Goal: Communication & Community: Share content

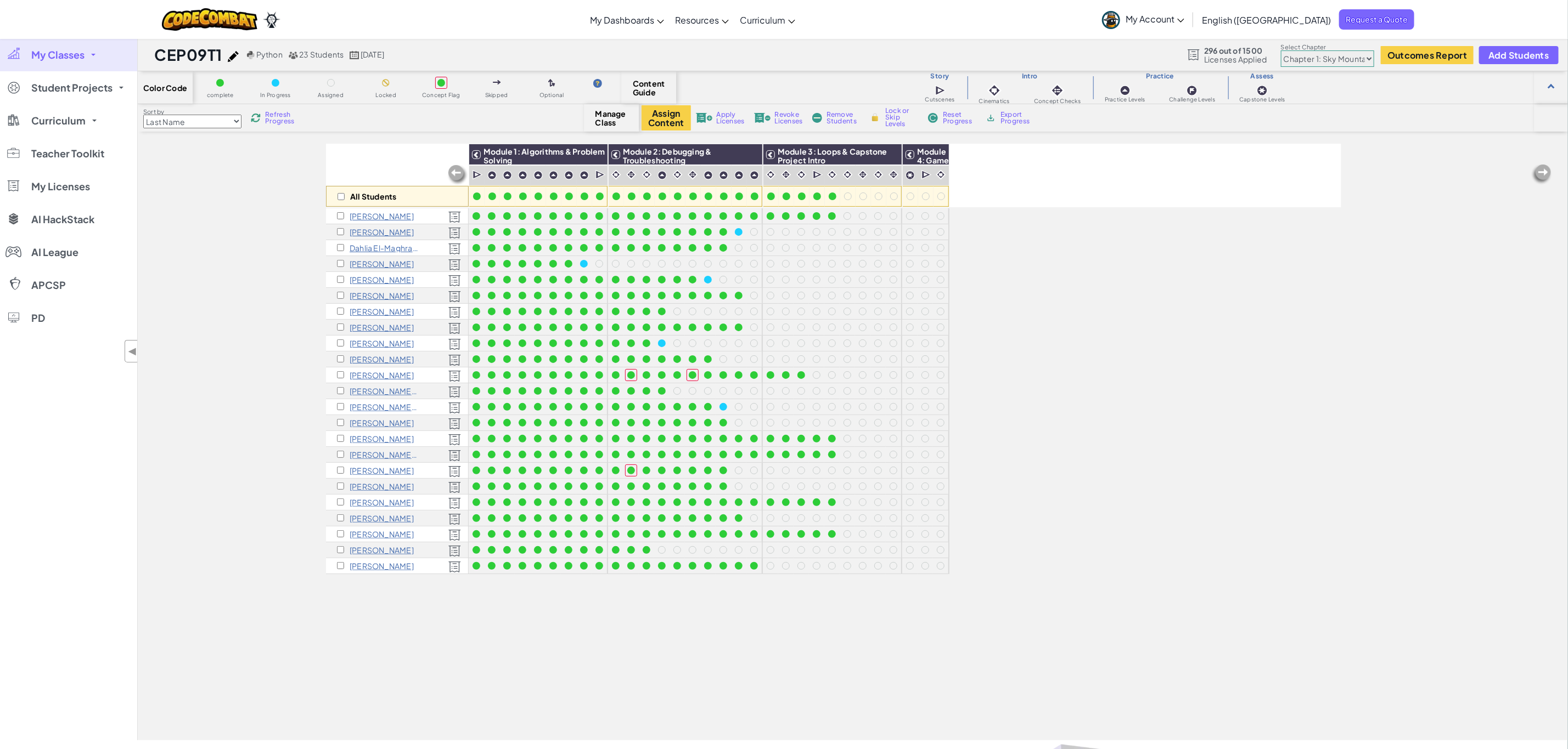
click at [1184, 17] on span "My Account" at bounding box center [1155, 18] width 59 height 11
click at [1213, 122] on link "Settings" at bounding box center [1155, 121] width 116 height 16
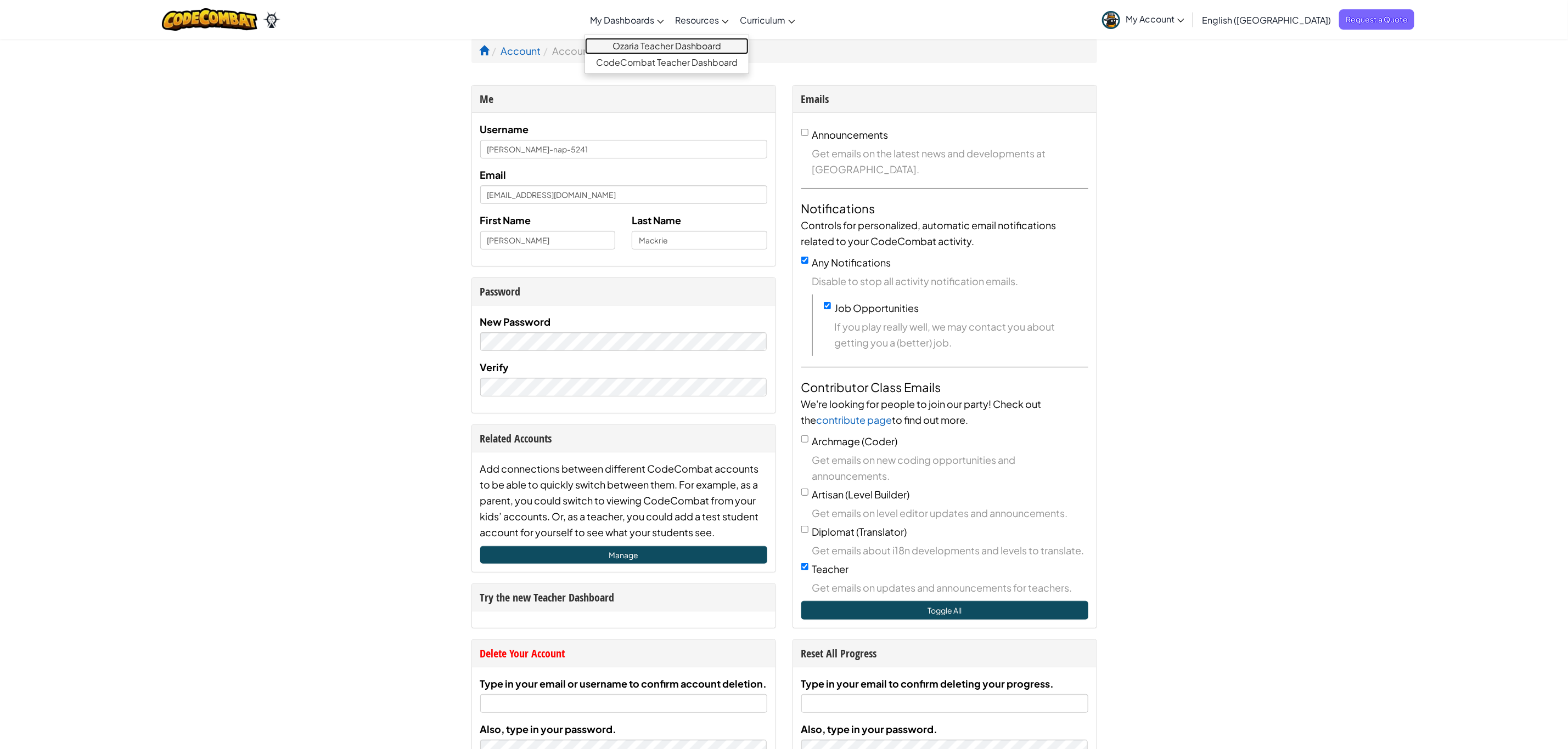
click at [677, 45] on link "Ozaria Teacher Dashboard" at bounding box center [666, 45] width 163 height 16
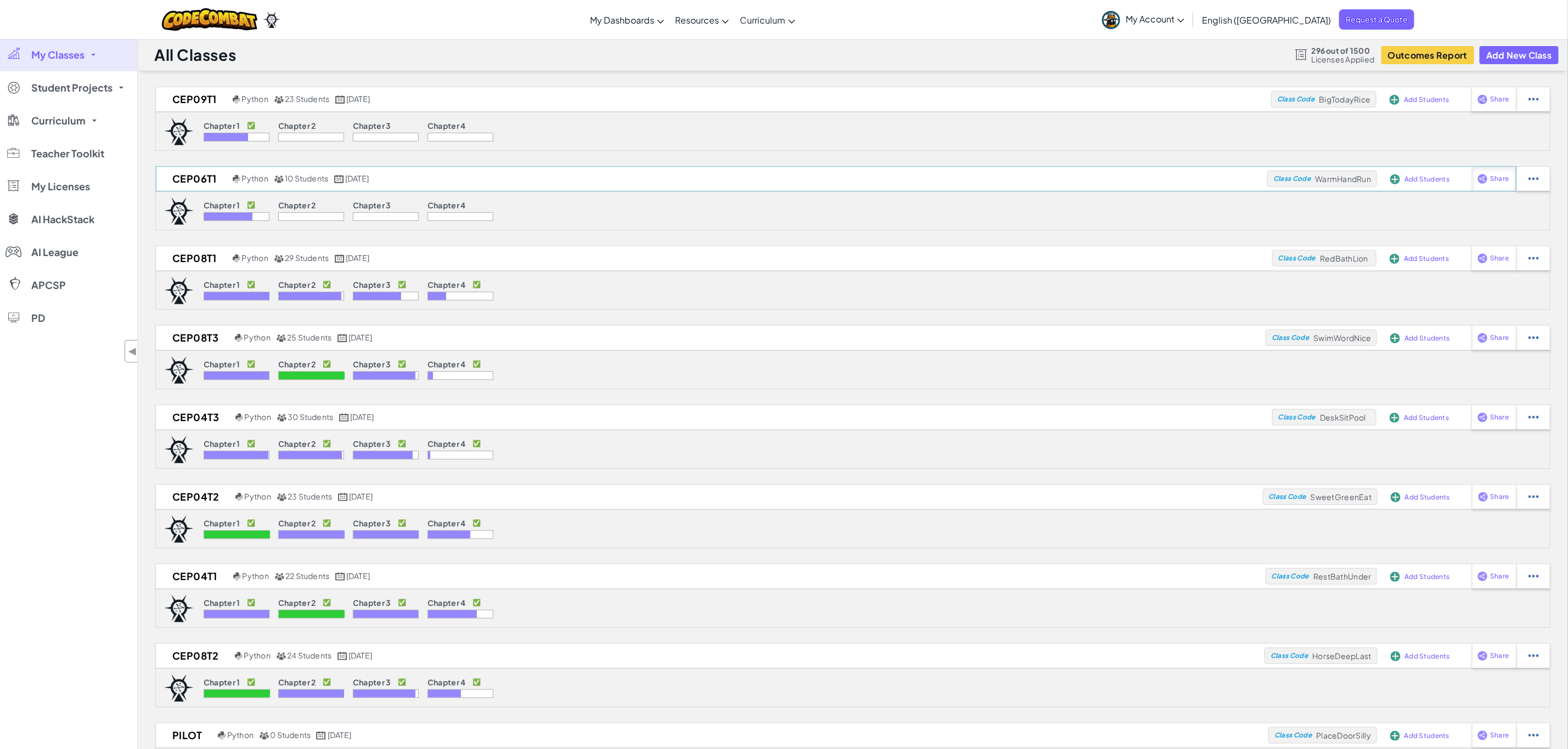
click at [1499, 111] on div "Share" at bounding box center [1494, 99] width 45 height 24
select select "write"
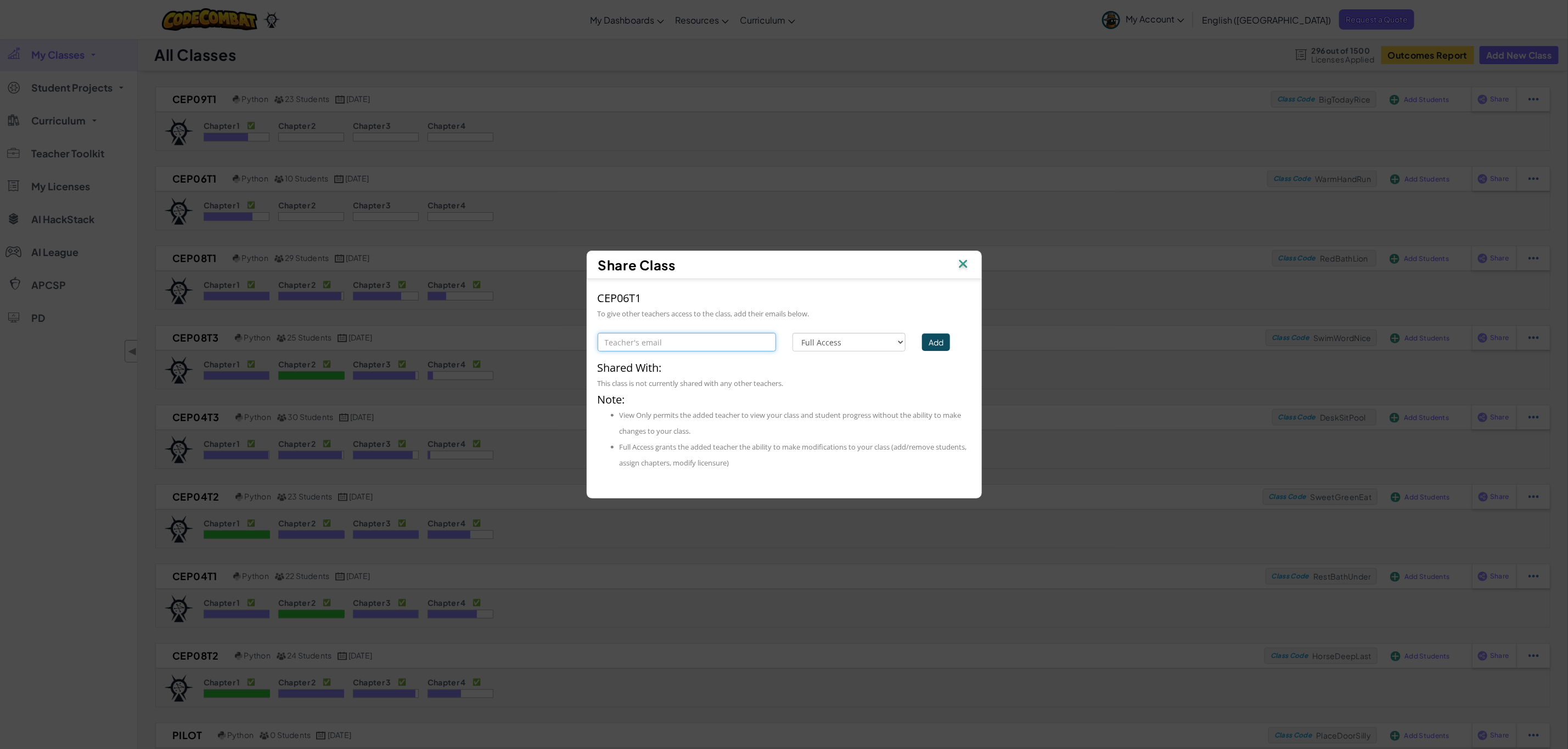
click at [728, 341] on input "text" at bounding box center [687, 342] width 179 height 19
type input "[EMAIL_ADDRESS][DOMAIN_NAME]"
click at [931, 339] on button "Add" at bounding box center [936, 342] width 28 height 18
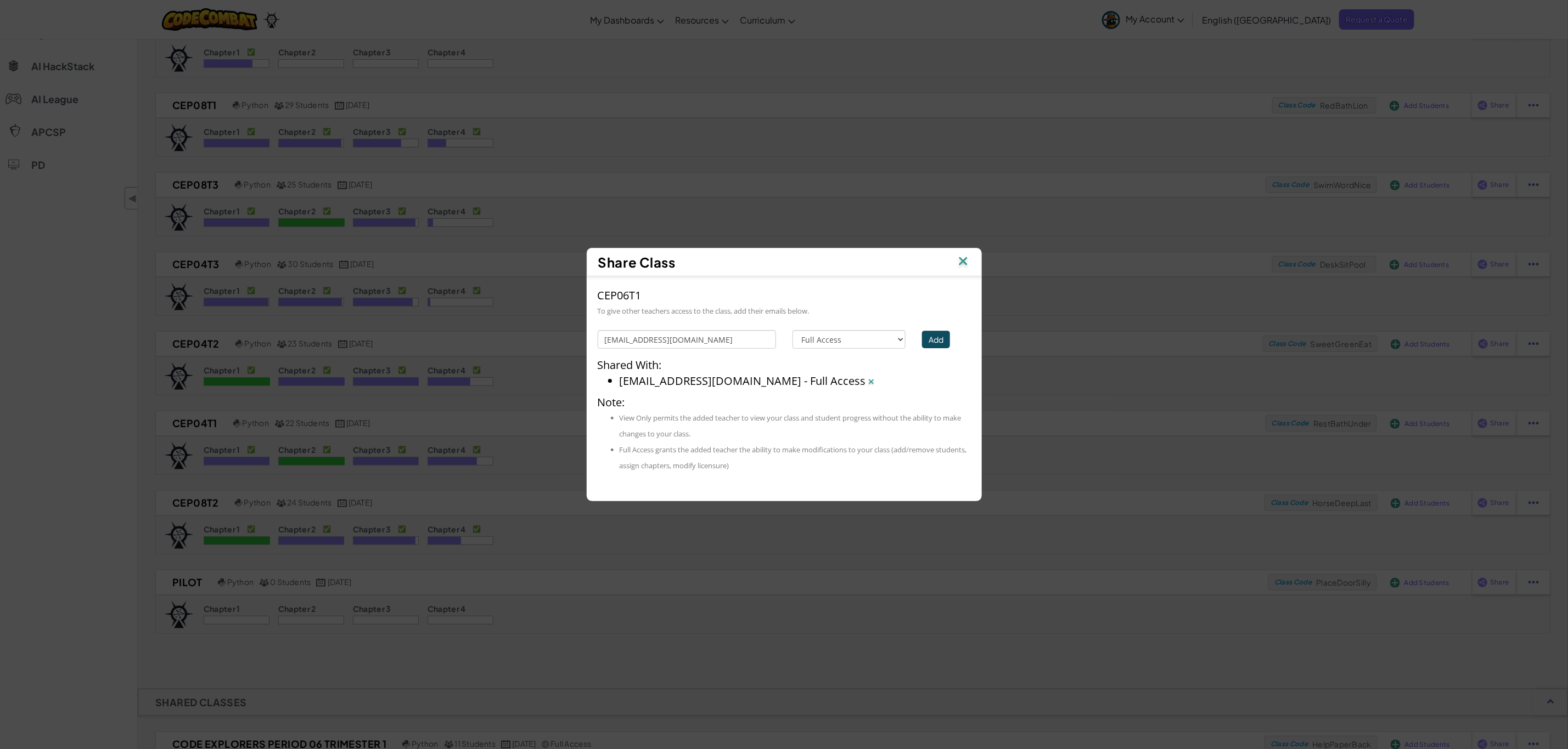
scroll to position [164, 0]
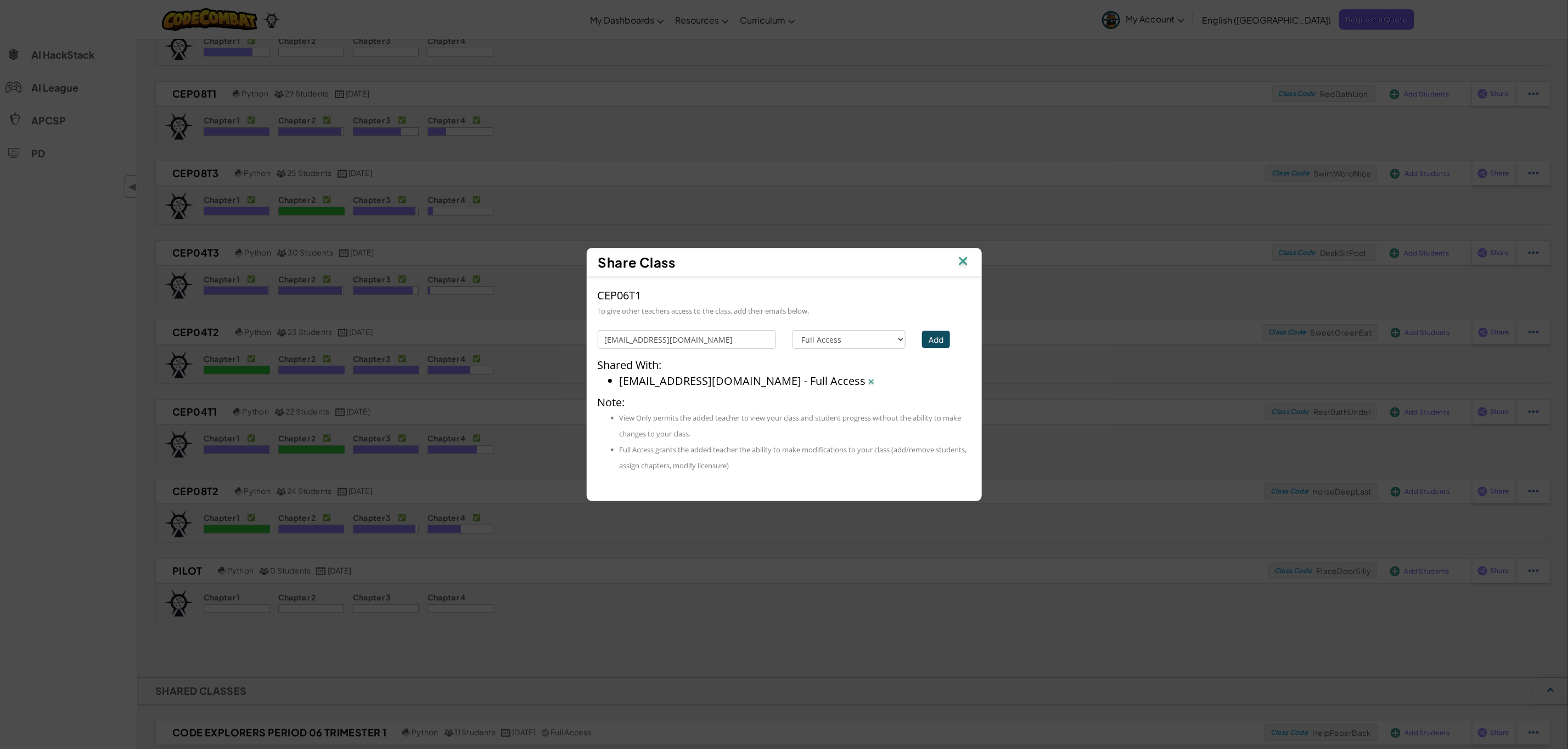
click at [962, 263] on img at bounding box center [963, 262] width 15 height 16
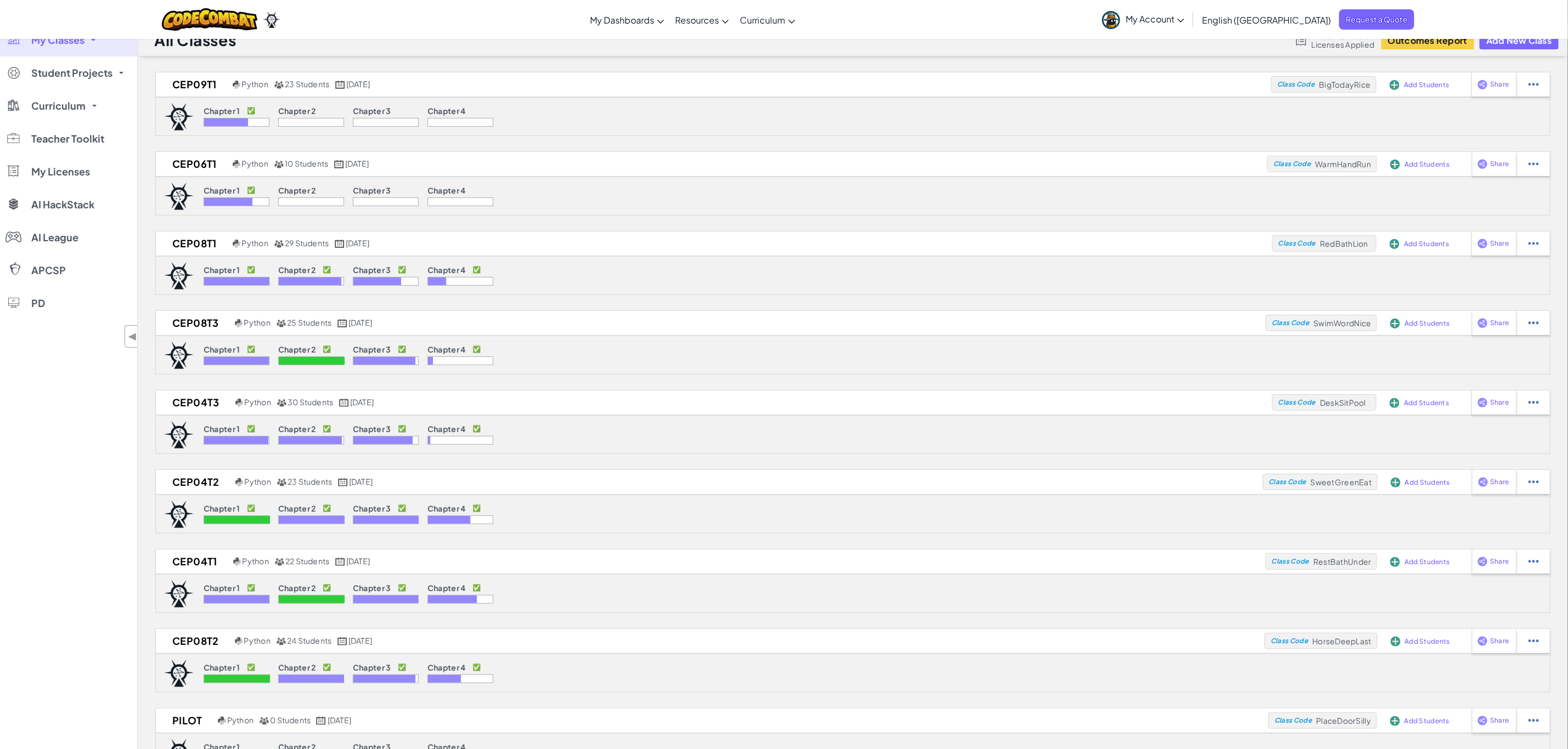
scroll to position [0, 0]
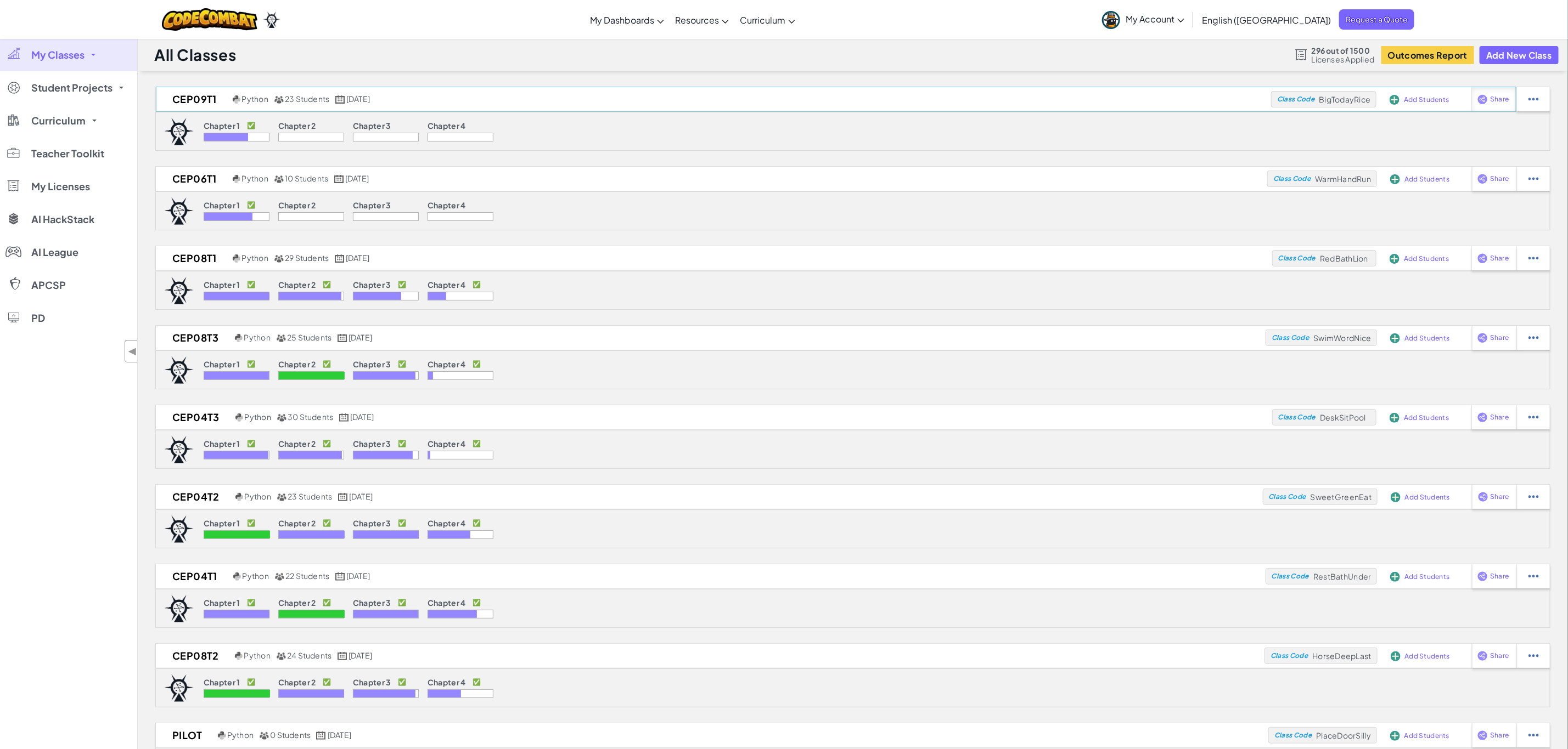
click at [1492, 103] on span "Share" at bounding box center [1500, 99] width 19 height 7
select select "write"
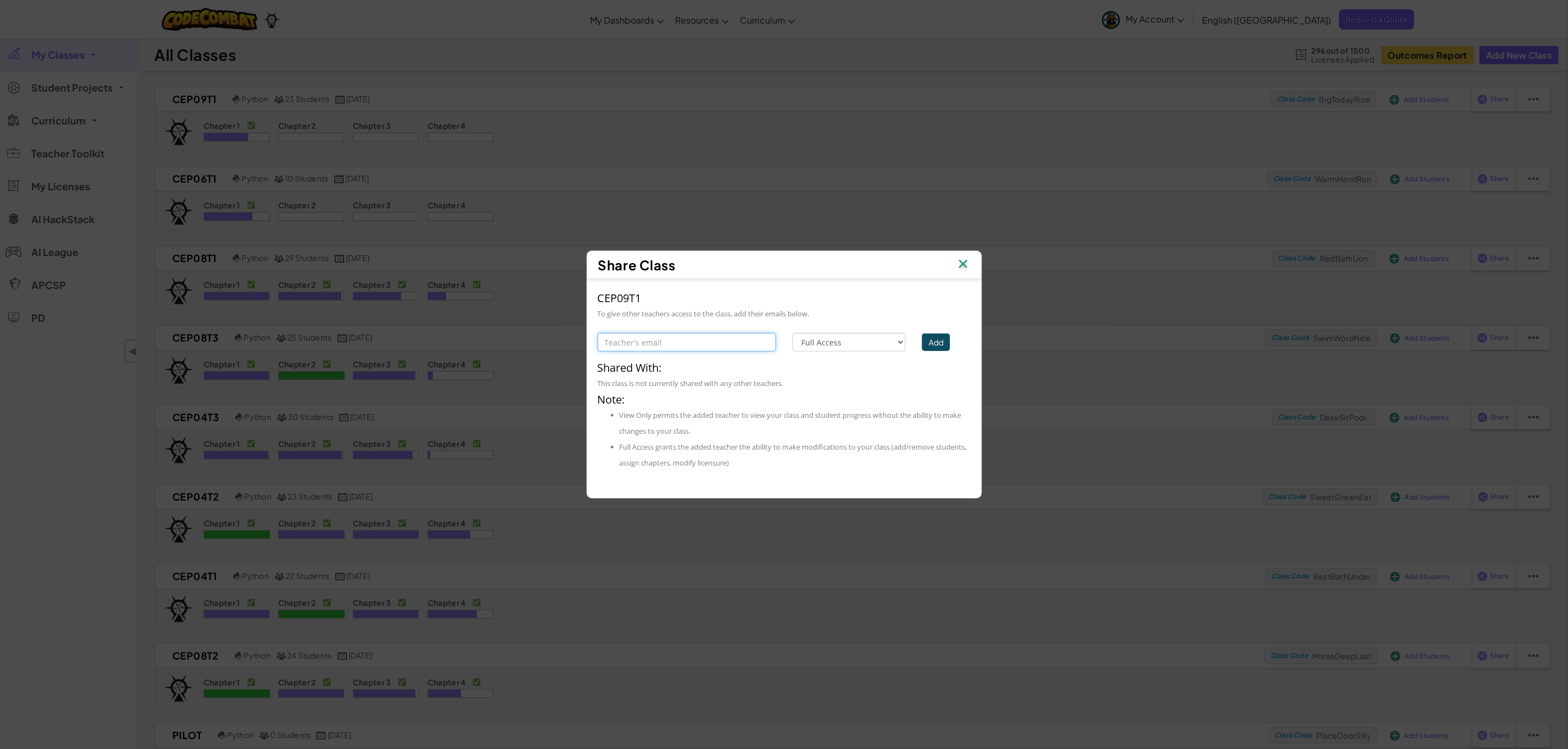
click at [732, 341] on input "text" at bounding box center [687, 342] width 179 height 19
type input "[EMAIL_ADDRESS][DOMAIN_NAME]"
click at [932, 336] on button "Add" at bounding box center [936, 342] width 28 height 18
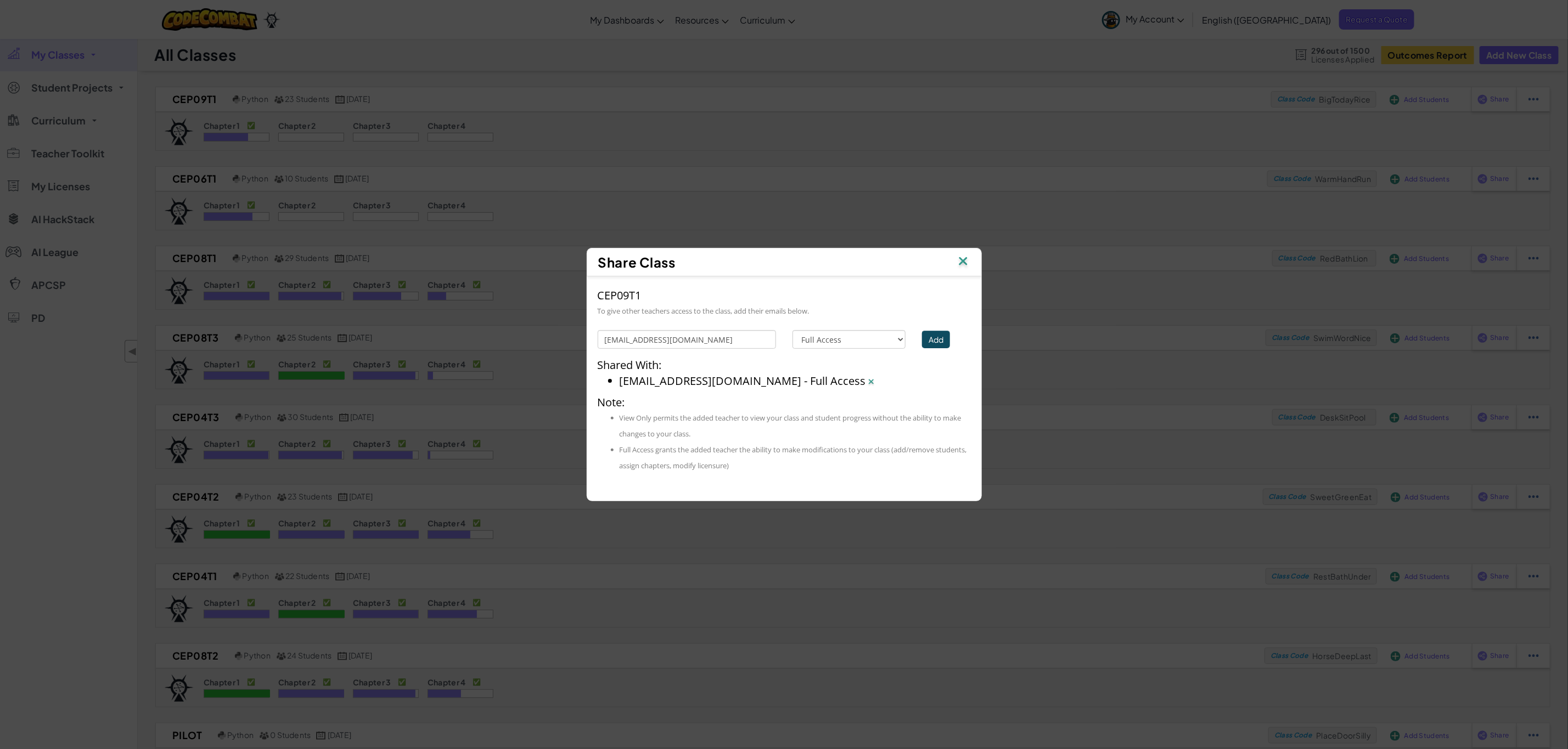
click at [962, 261] on img at bounding box center [963, 262] width 15 height 16
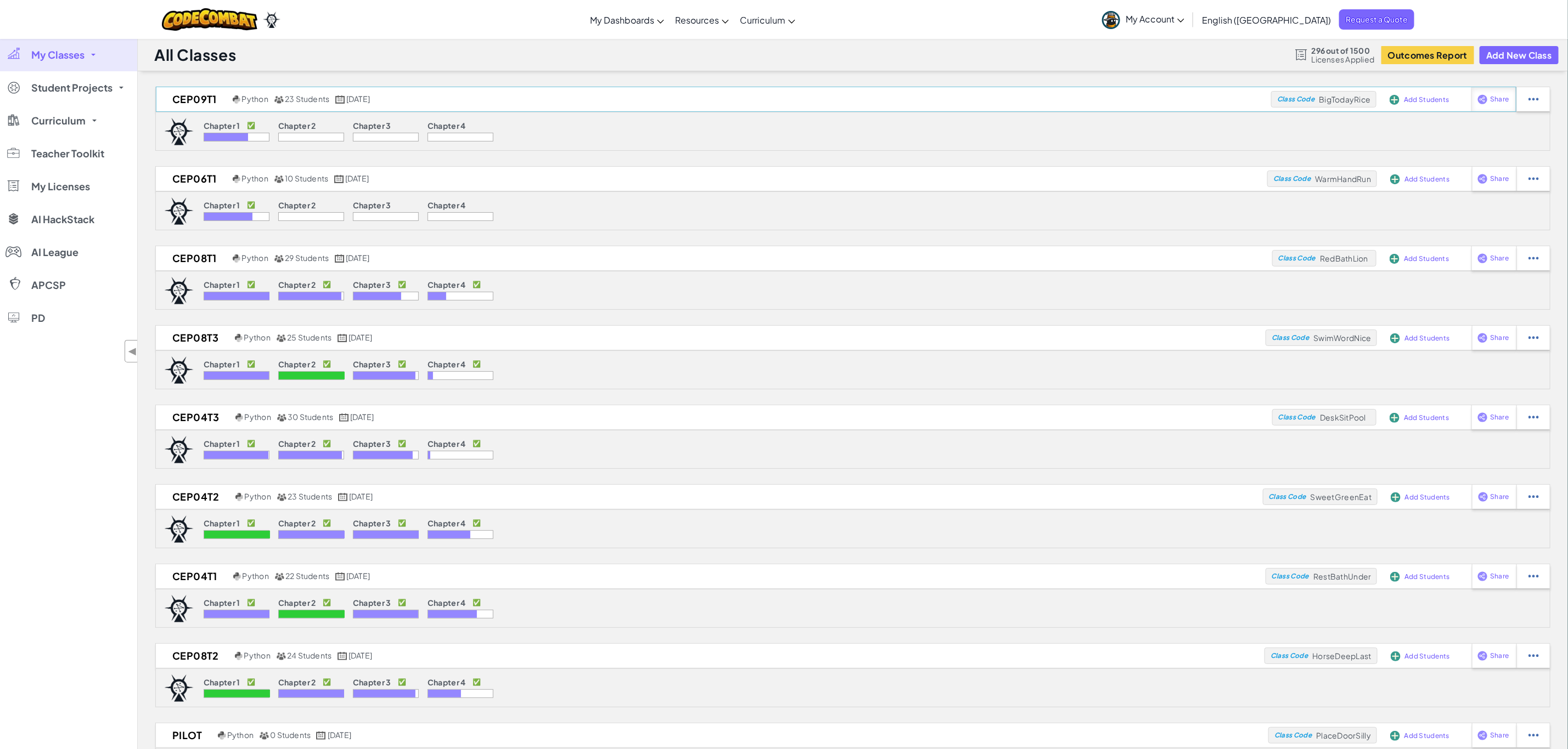
click at [1494, 97] on span "Share" at bounding box center [1500, 99] width 19 height 7
select select "write"
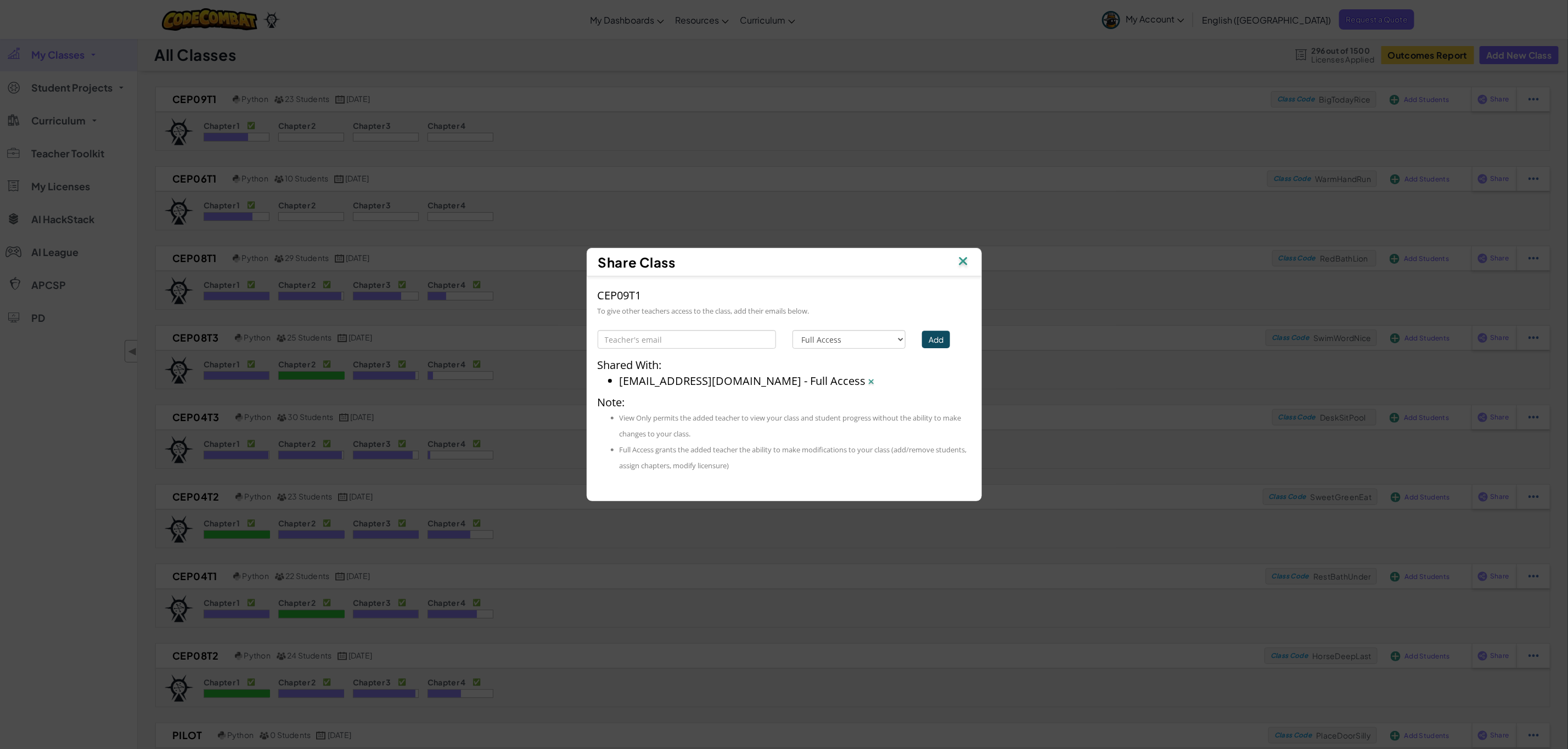
click at [964, 265] on img at bounding box center [963, 262] width 15 height 16
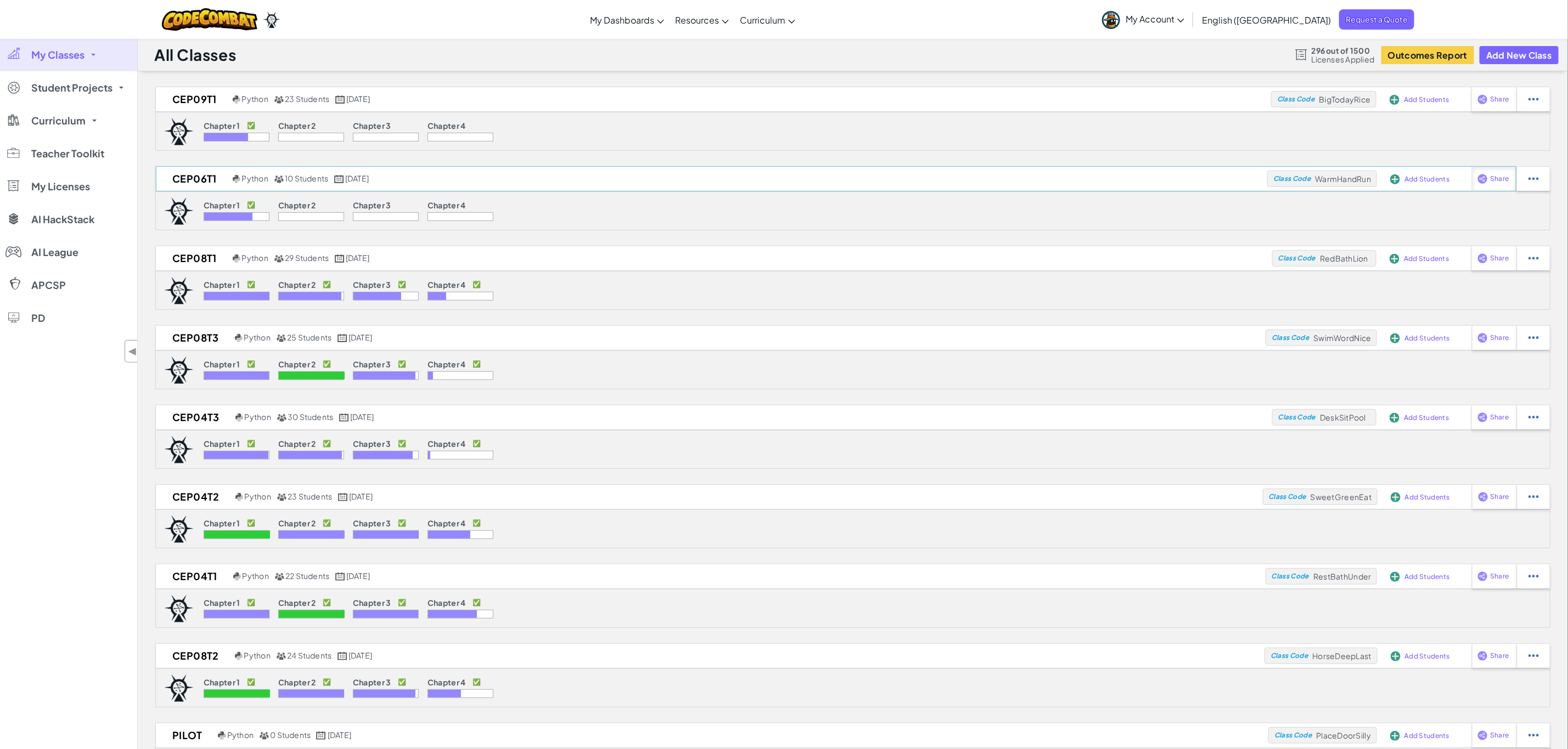
click at [1492, 103] on span "Share" at bounding box center [1500, 99] width 19 height 7
select select "write"
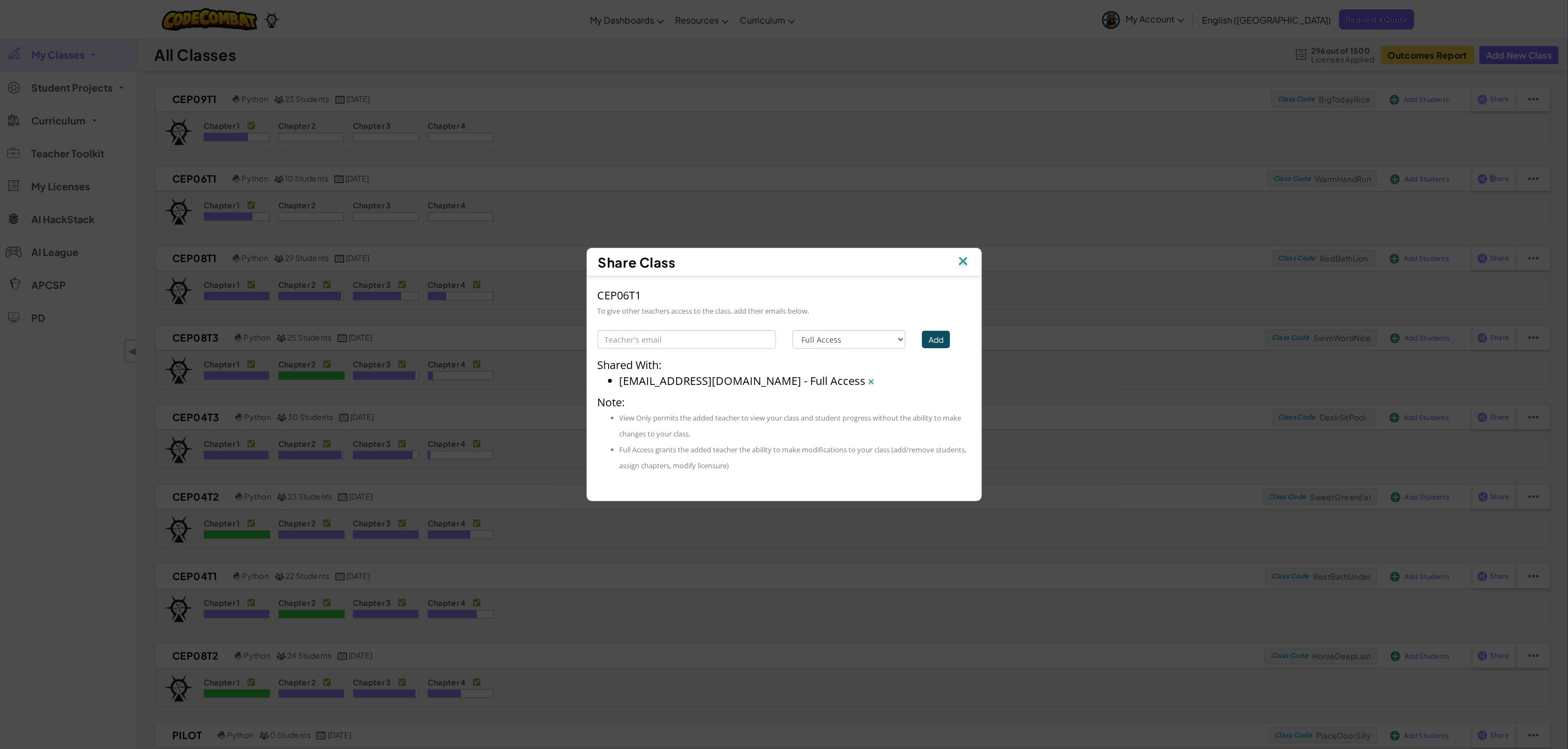
click at [962, 257] on img at bounding box center [963, 262] width 15 height 16
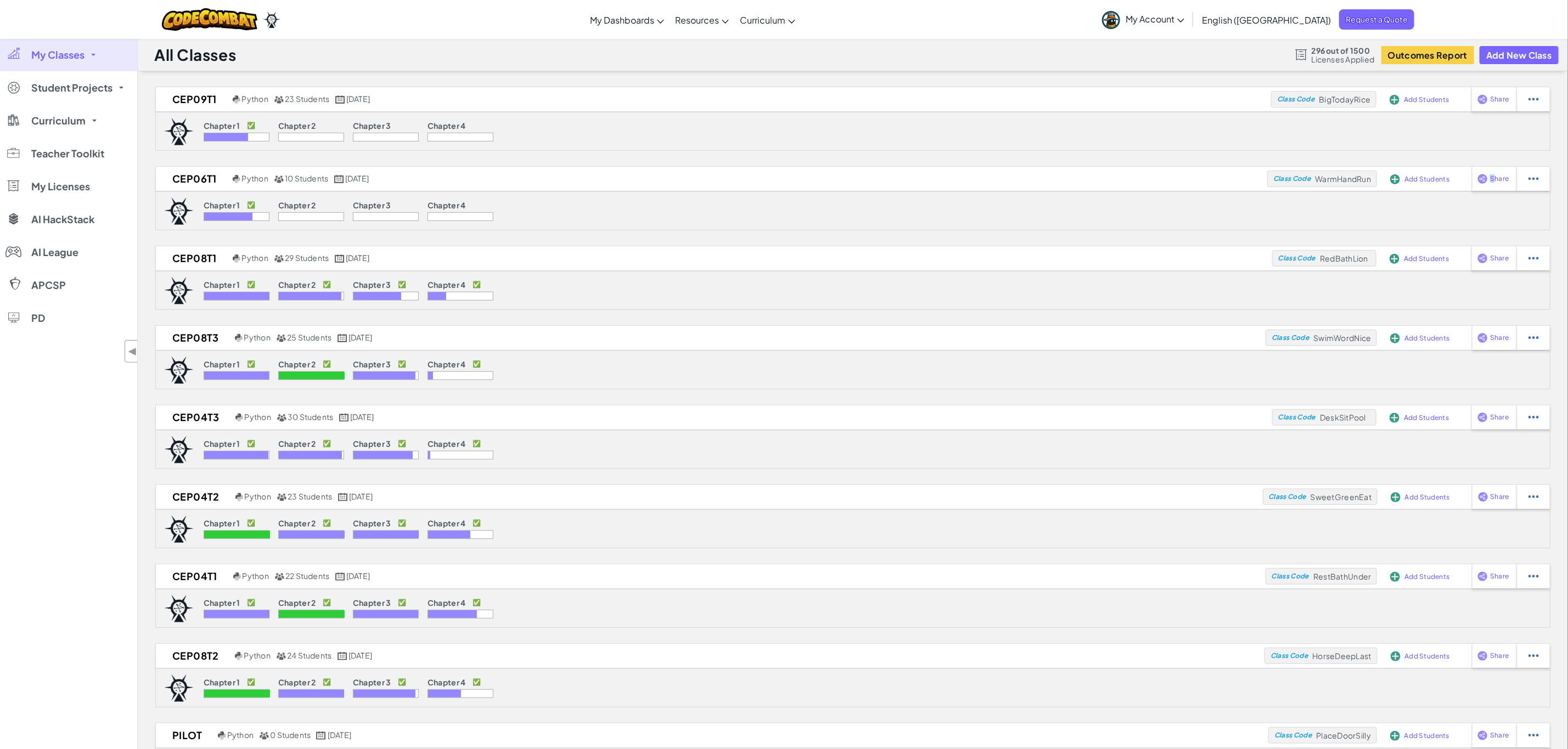
click at [79, 47] on link "My Classes" at bounding box center [68, 55] width 137 height 32
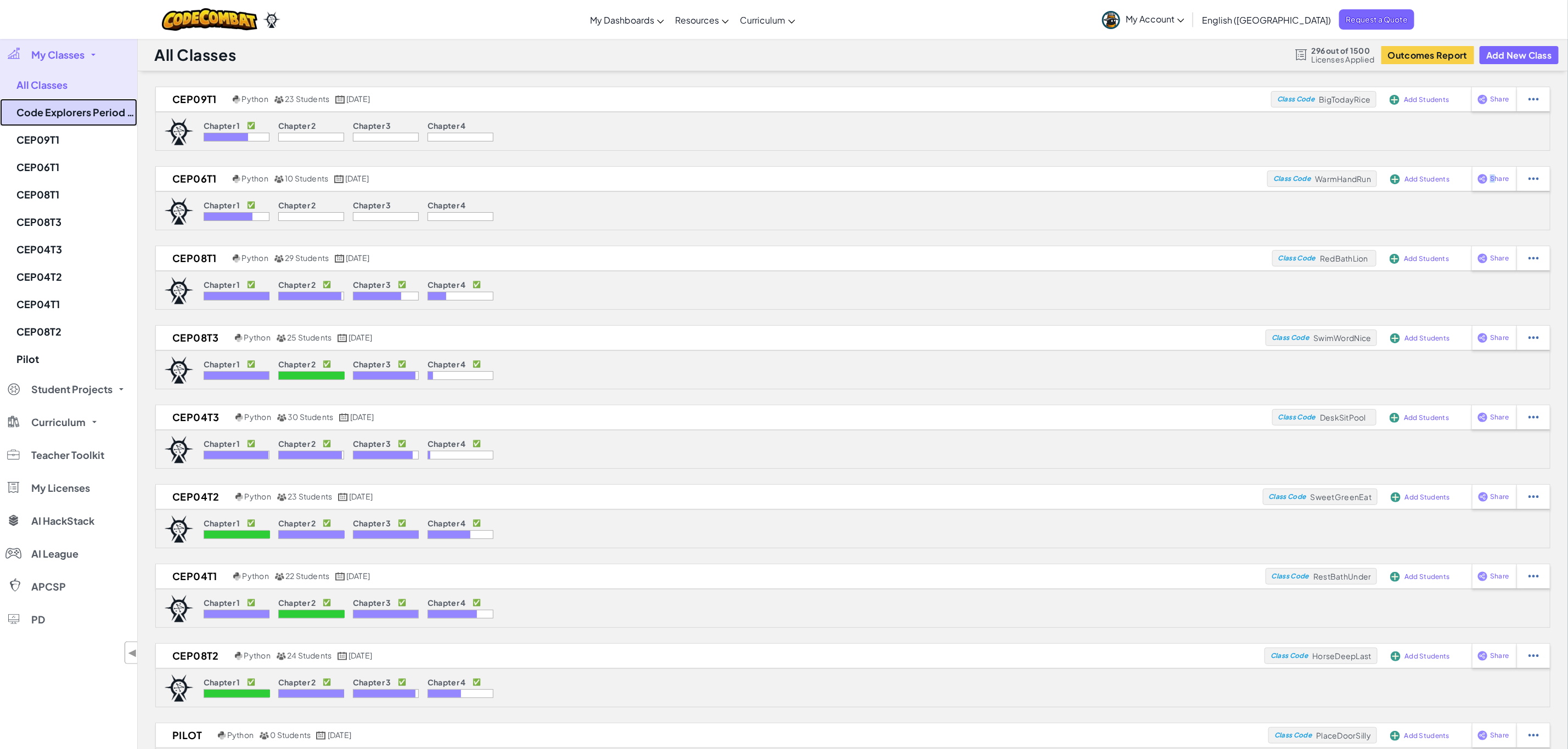
click at [74, 107] on link "Code Explorers Period 06 Trimester 1" at bounding box center [68, 112] width 137 height 27
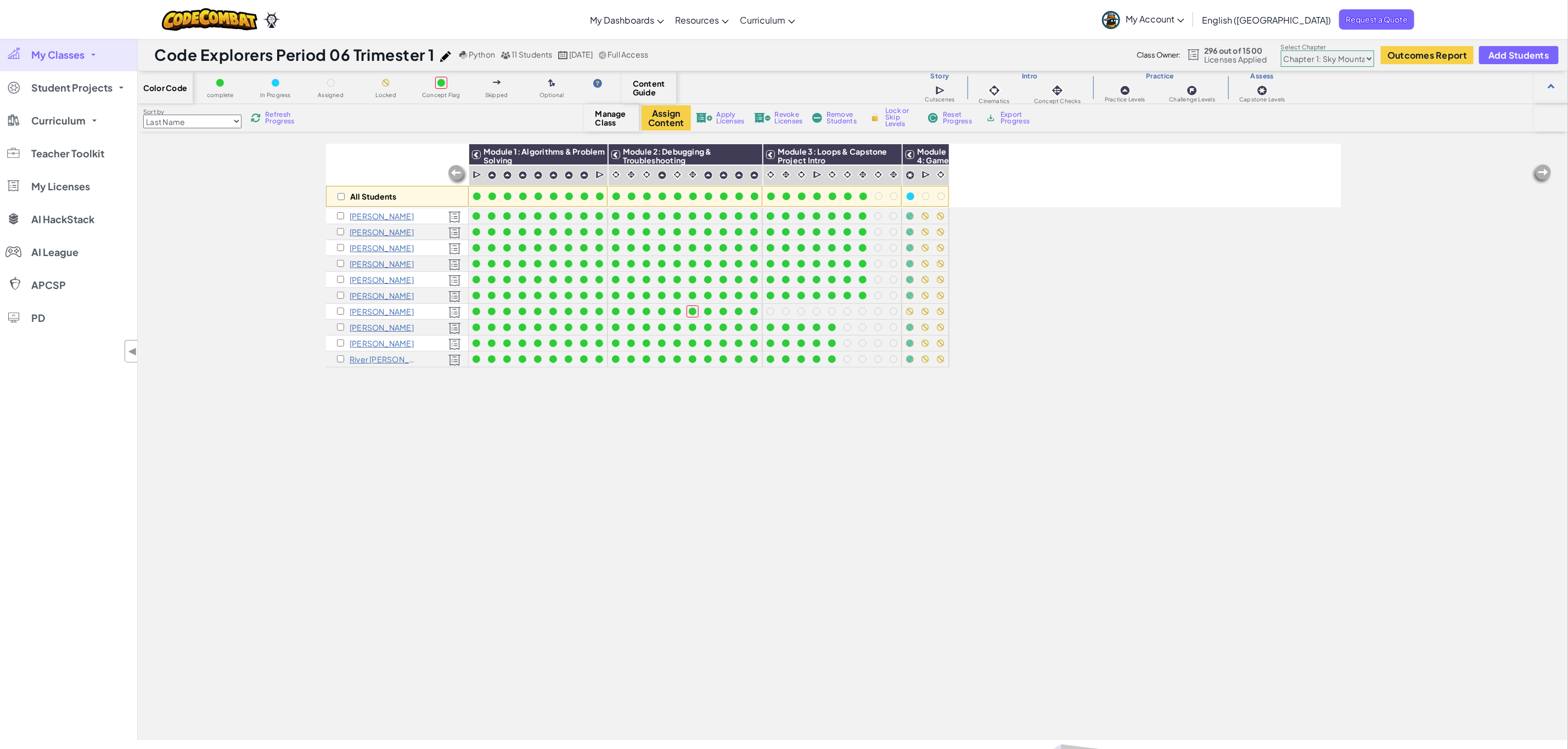
click at [66, 56] on span "My Classes" at bounding box center [58, 55] width 53 height 10
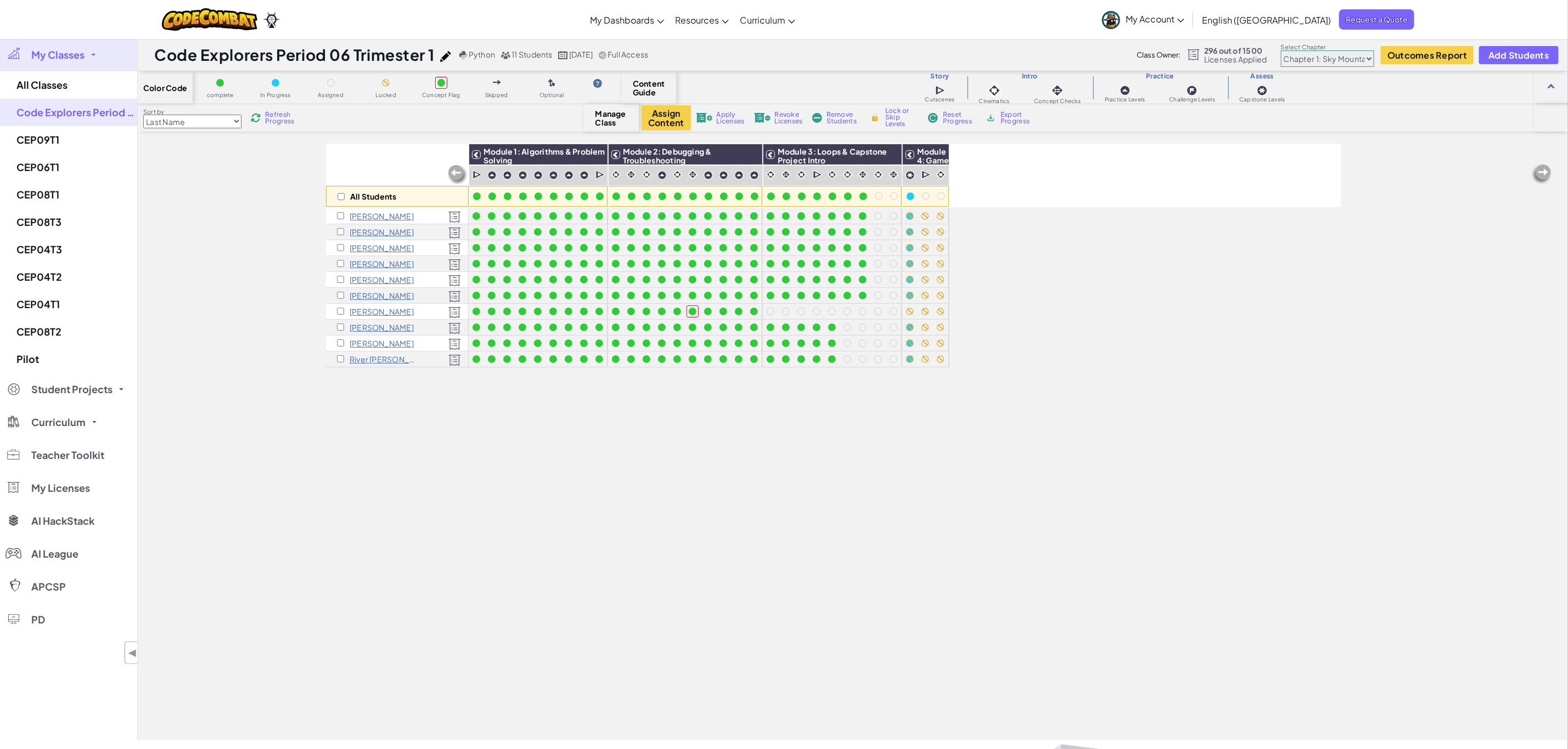
click at [61, 53] on span "My Classes" at bounding box center [58, 55] width 53 height 10
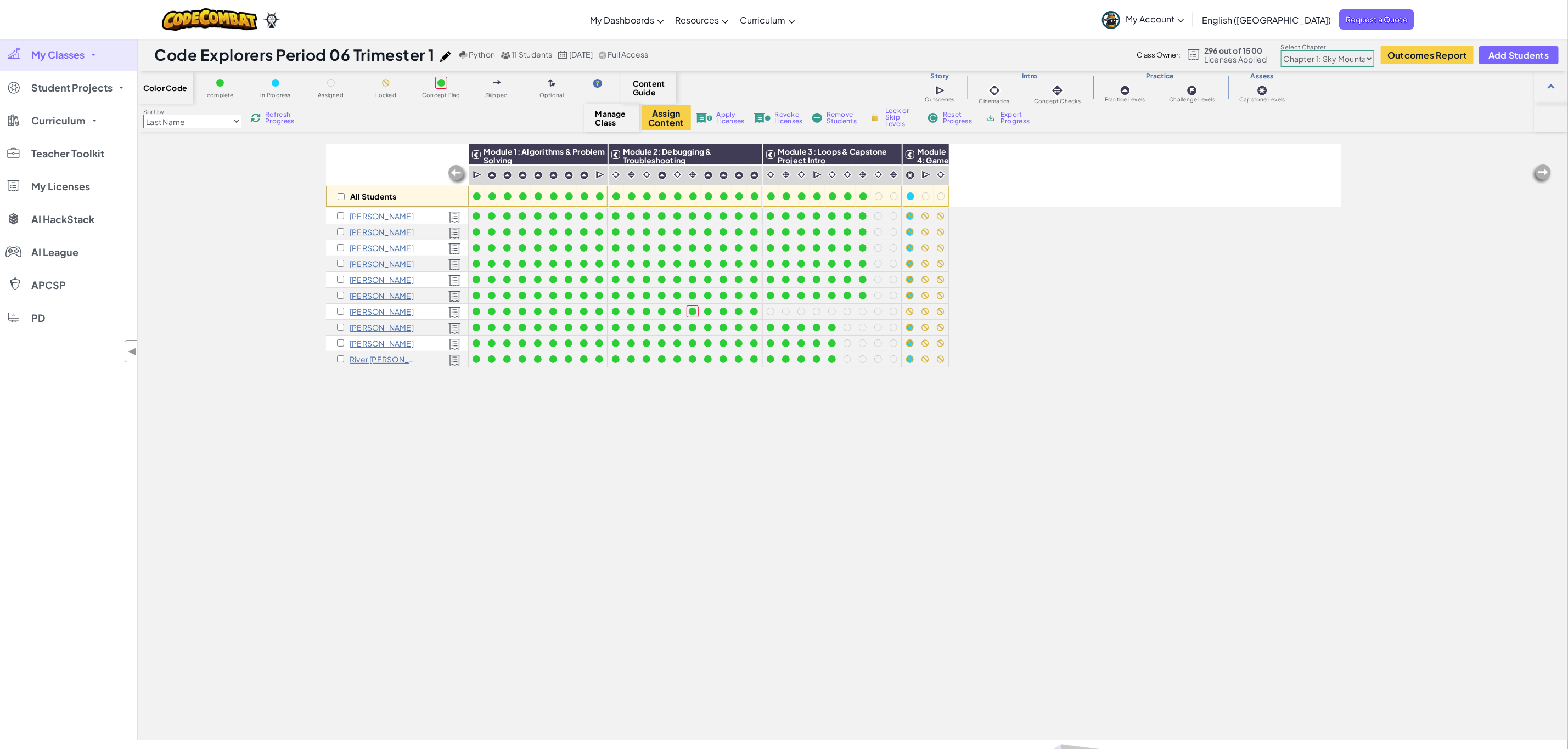
click at [114, 50] on link "My Classes" at bounding box center [68, 55] width 137 height 32
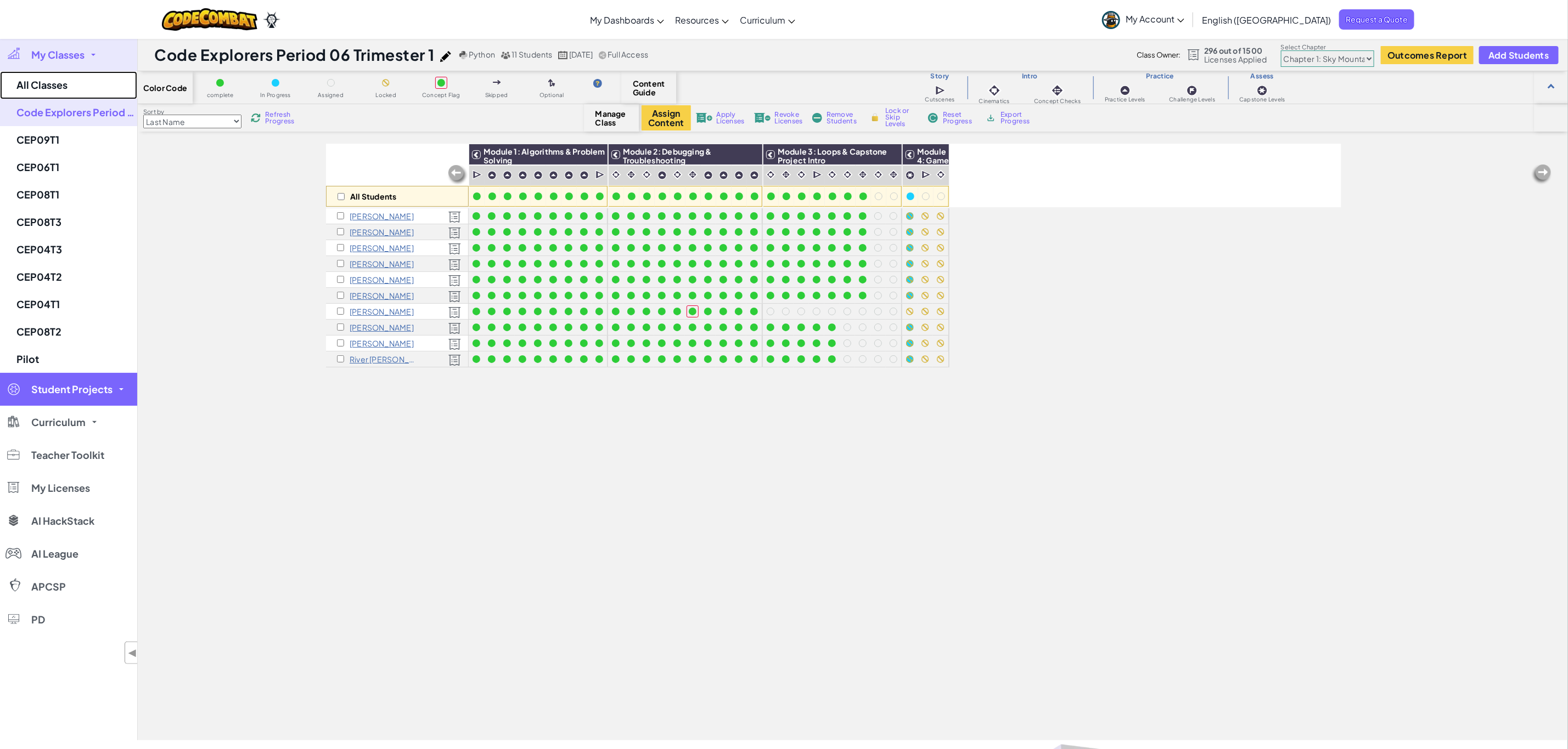
click at [106, 84] on link "All Classes" at bounding box center [68, 85] width 137 height 28
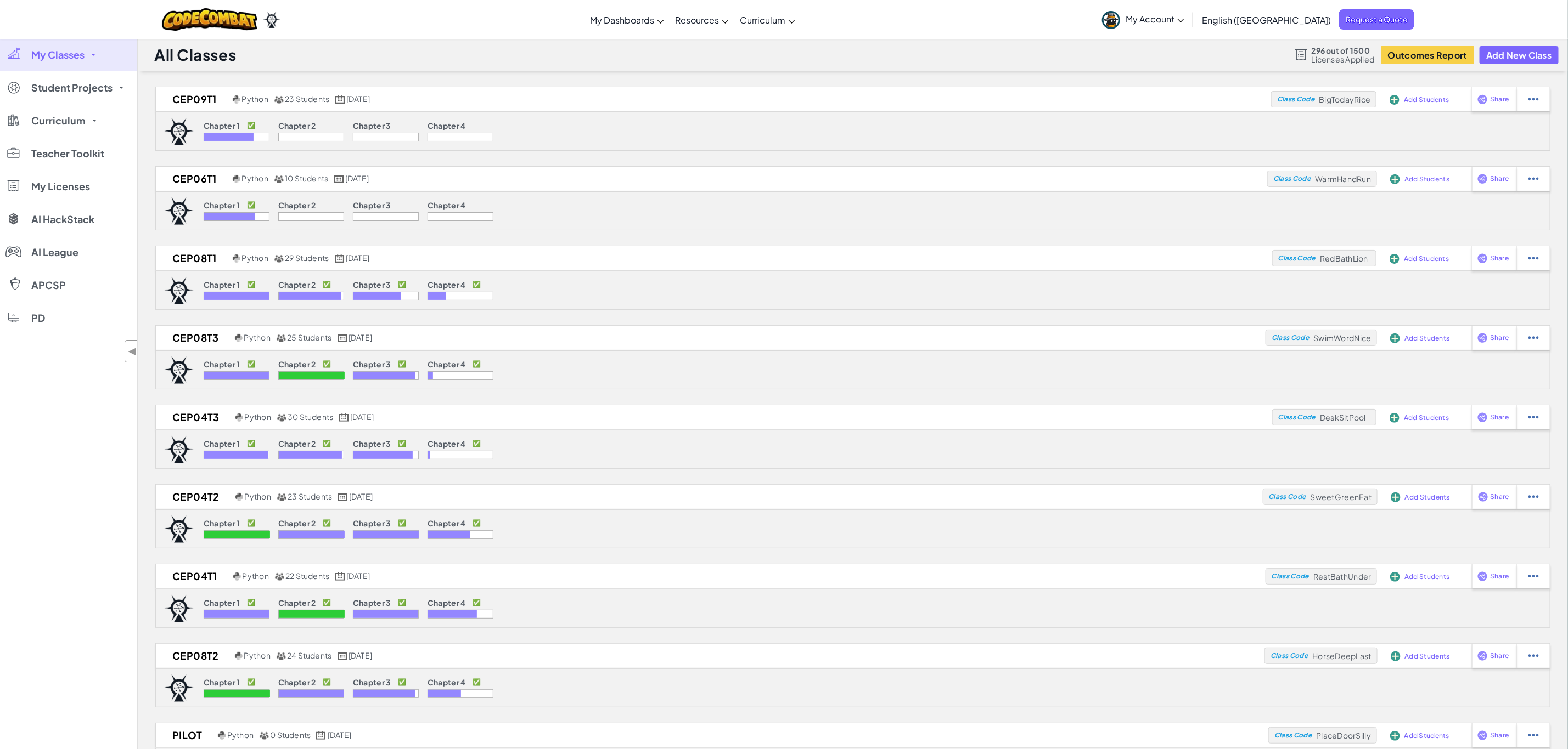
click at [62, 48] on link "My Classes" at bounding box center [68, 55] width 137 height 32
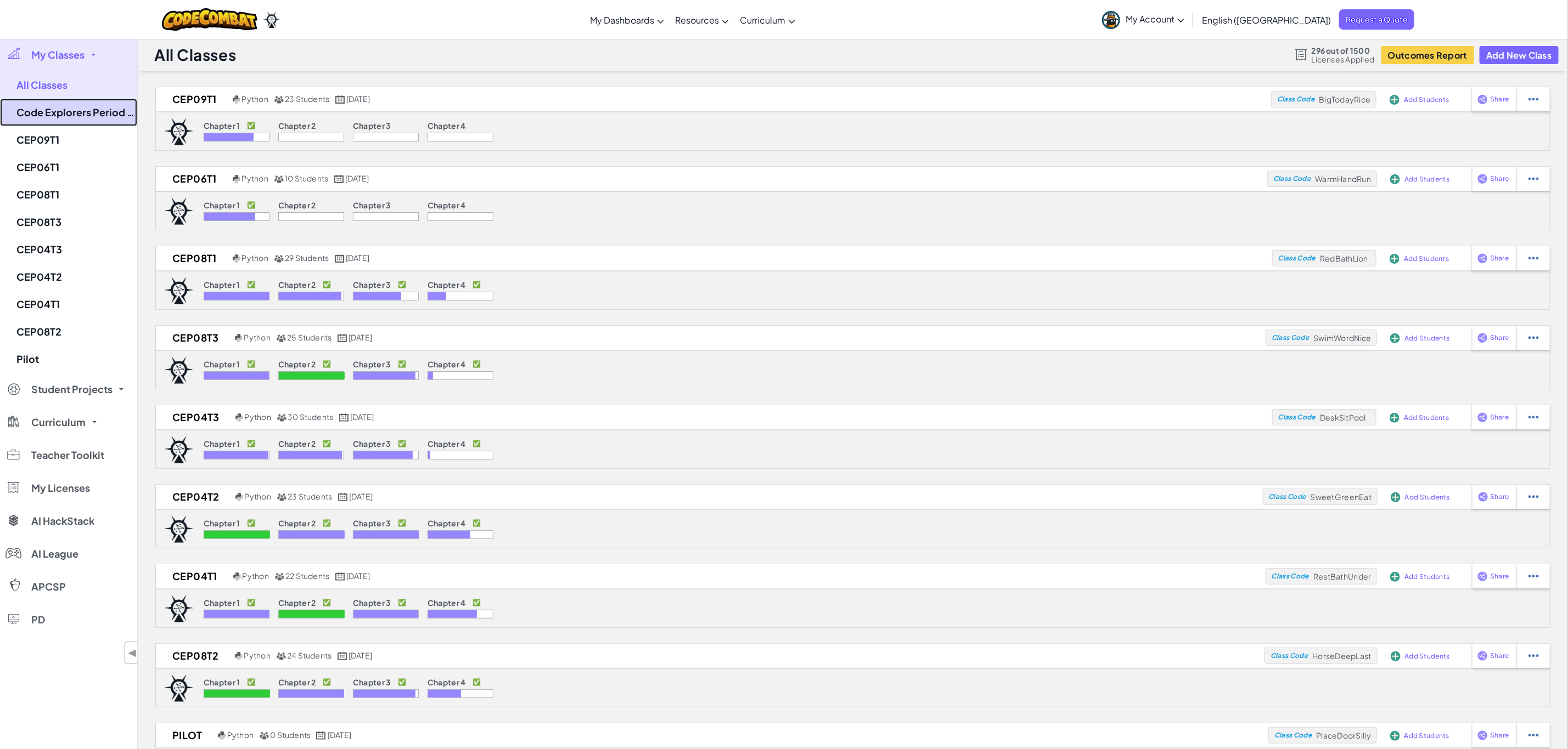
click at [100, 117] on link "Code Explorers Period 06 Trimester 1" at bounding box center [68, 112] width 137 height 27
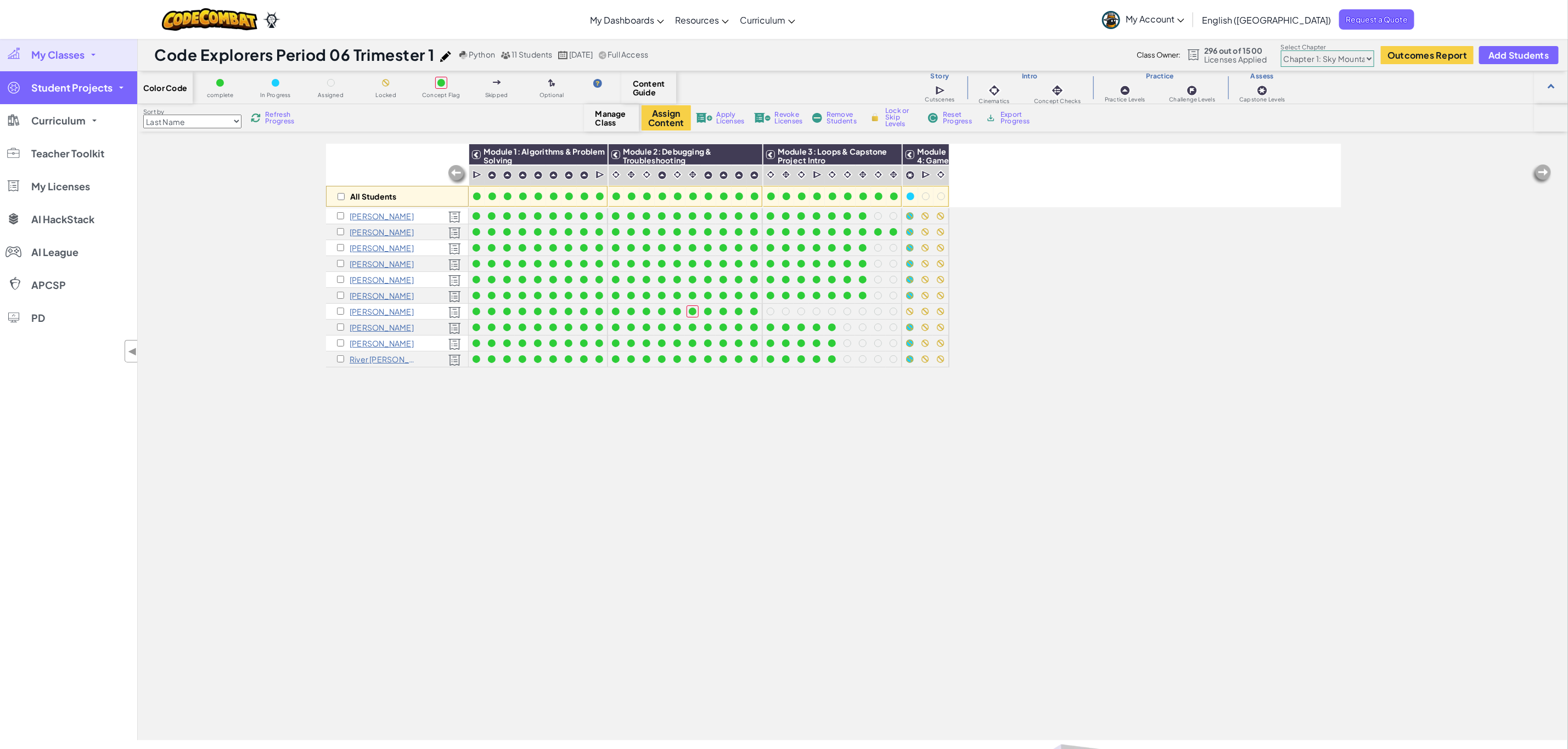
click at [76, 92] on span "Student Projects" at bounding box center [72, 88] width 81 height 10
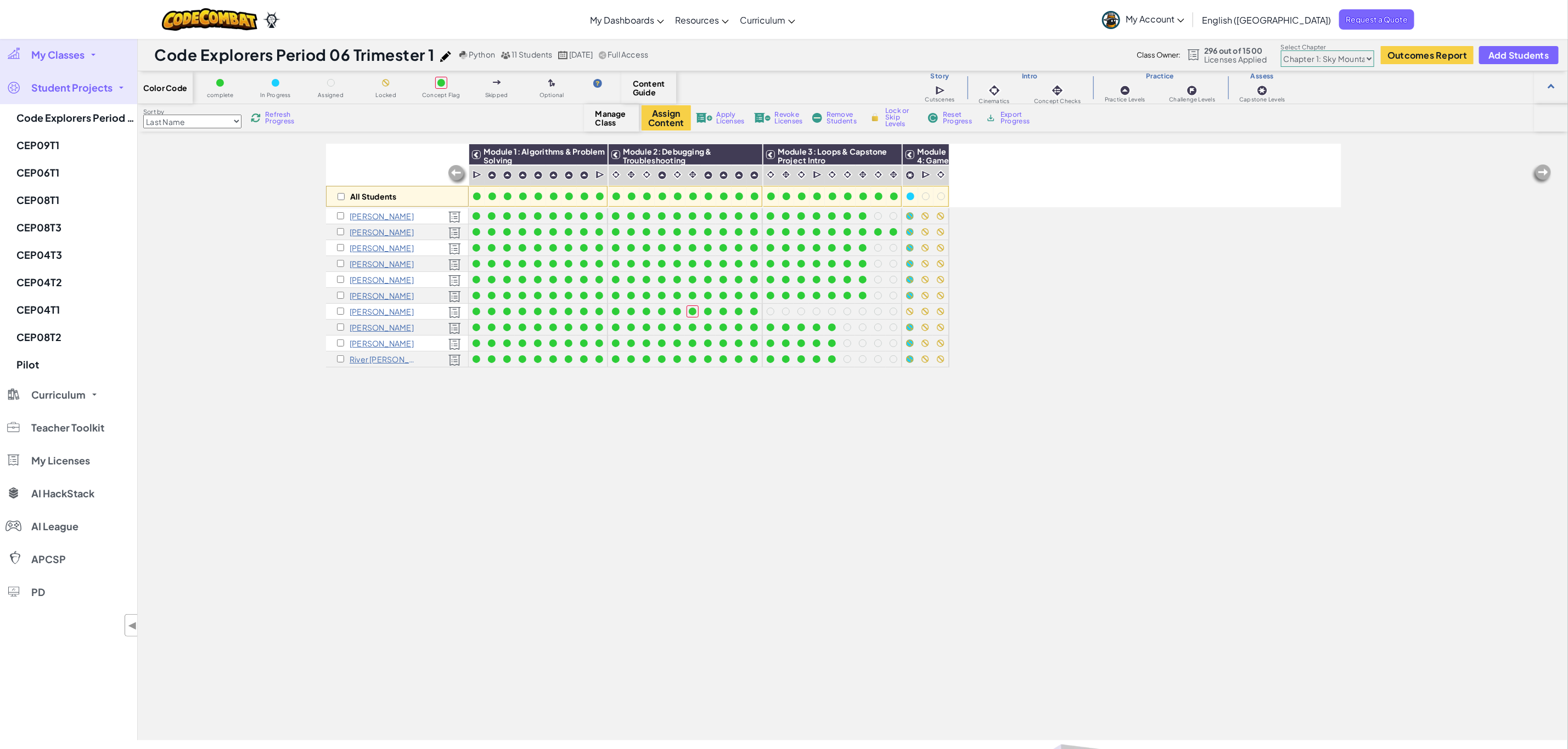
click at [51, 55] on span "My Classes" at bounding box center [58, 55] width 53 height 10
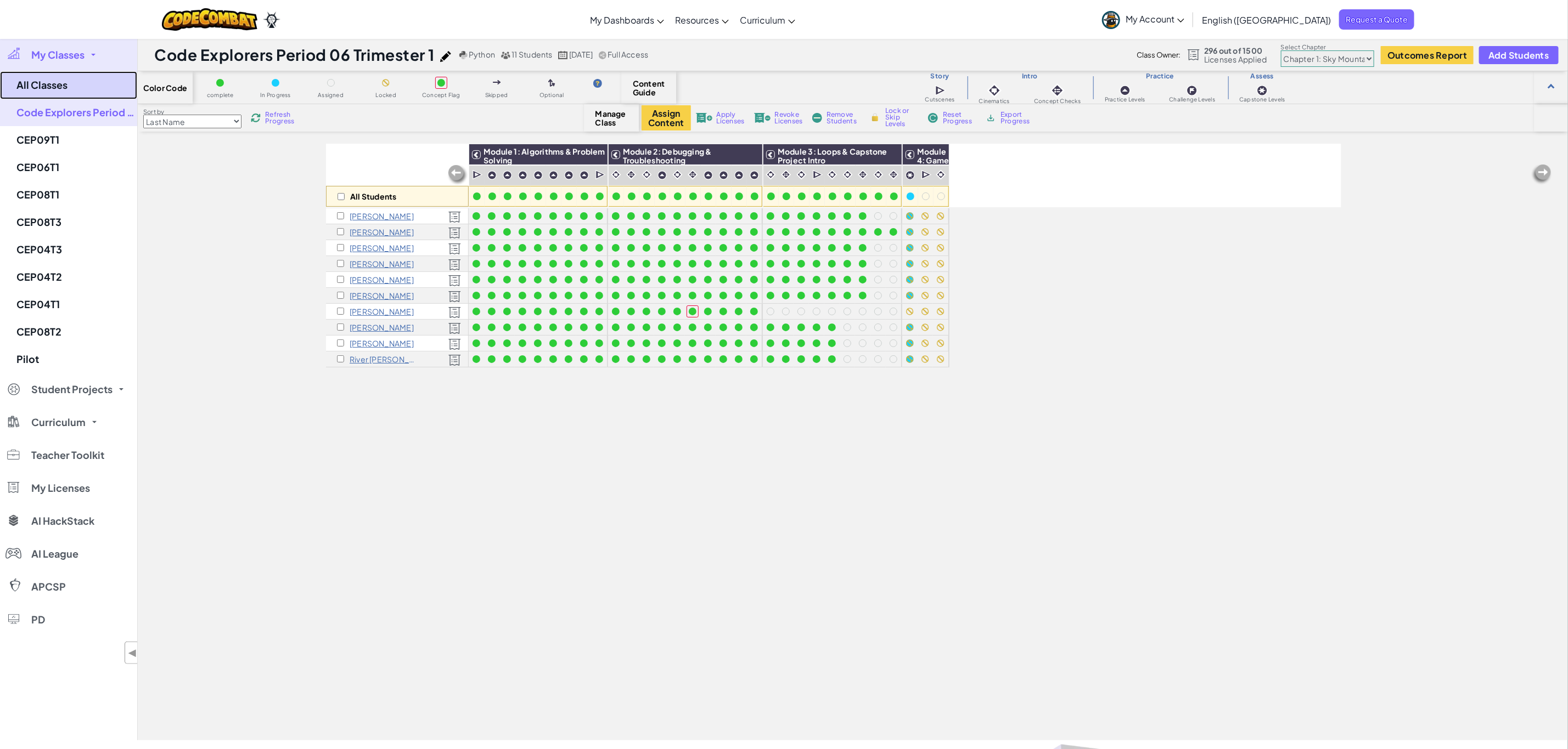
click at [62, 89] on link "All Classes" at bounding box center [68, 85] width 137 height 28
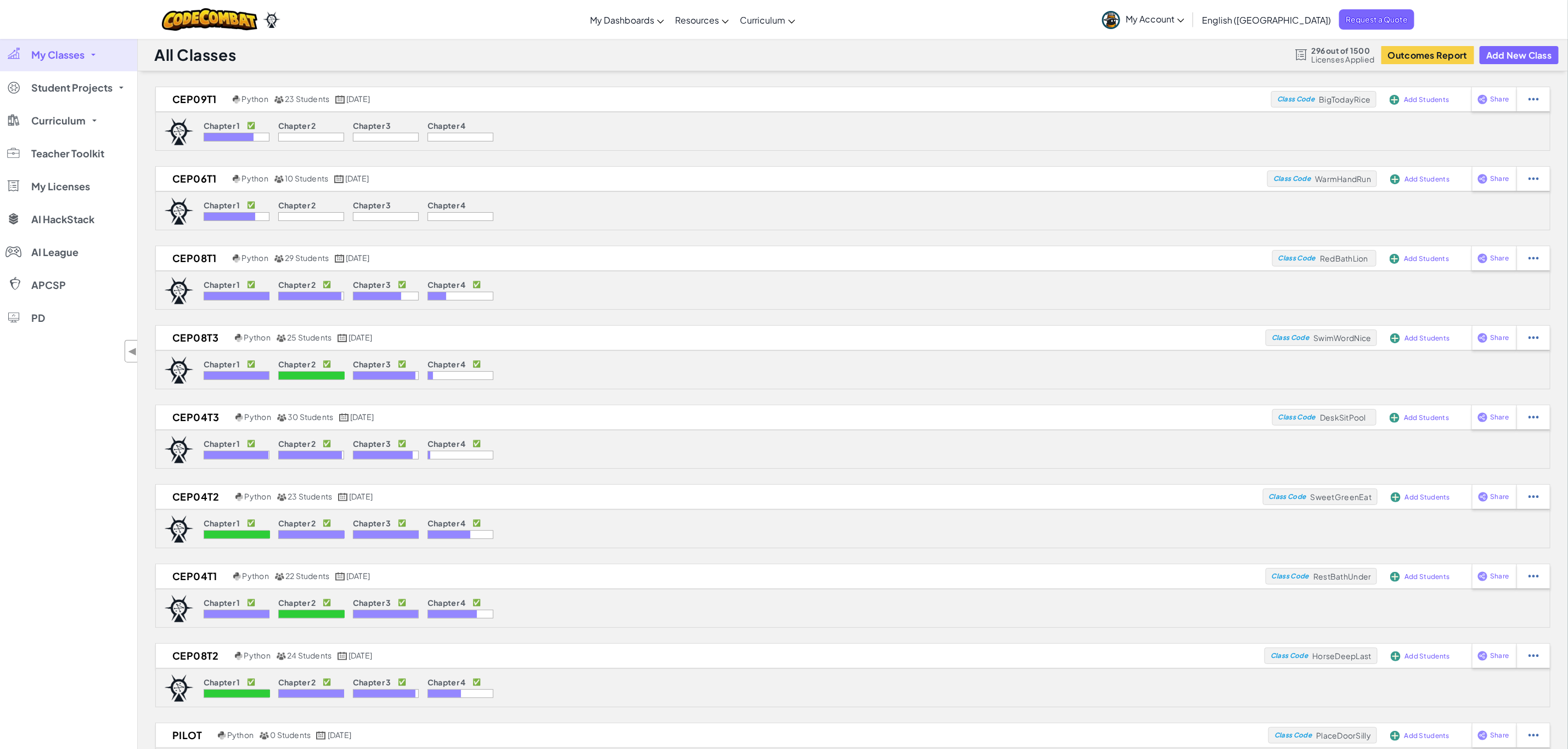
click at [57, 55] on span "My Classes" at bounding box center [58, 55] width 53 height 10
